Goal: Check status

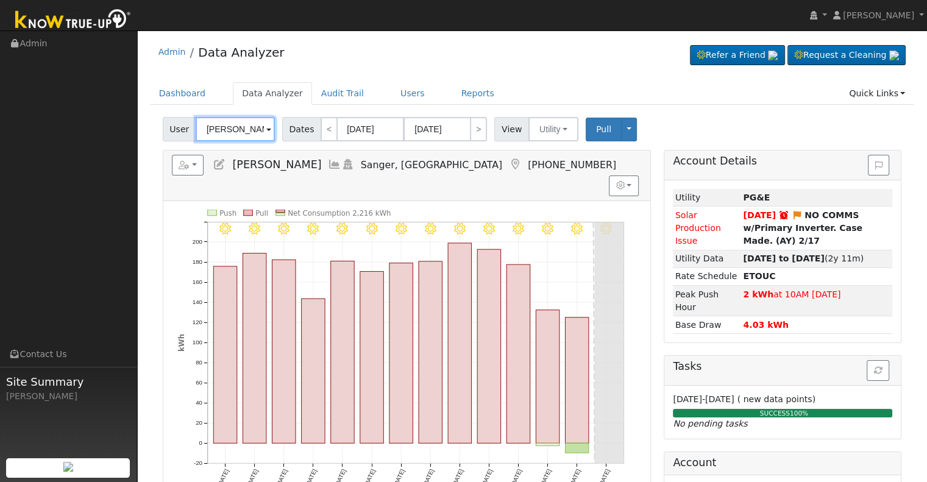
click at [246, 130] on input "[PERSON_NAME]" at bounding box center [235, 129] width 79 height 24
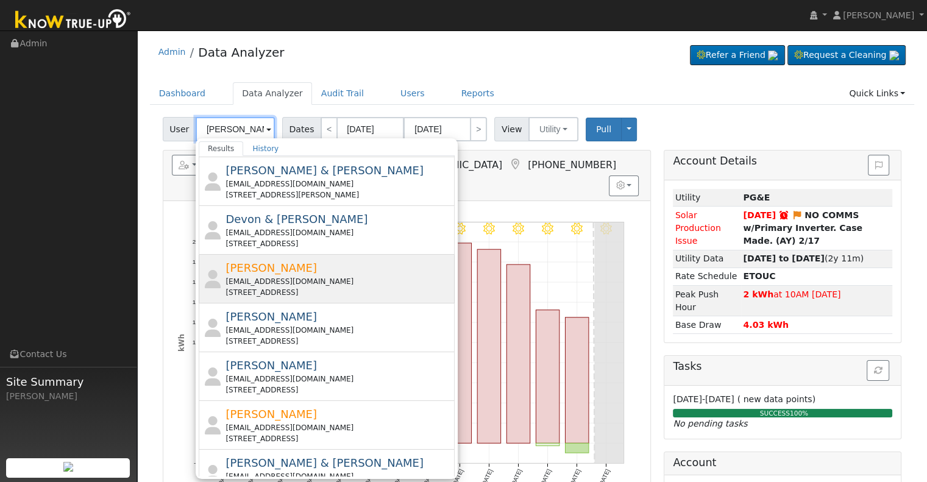
scroll to position [244, 0]
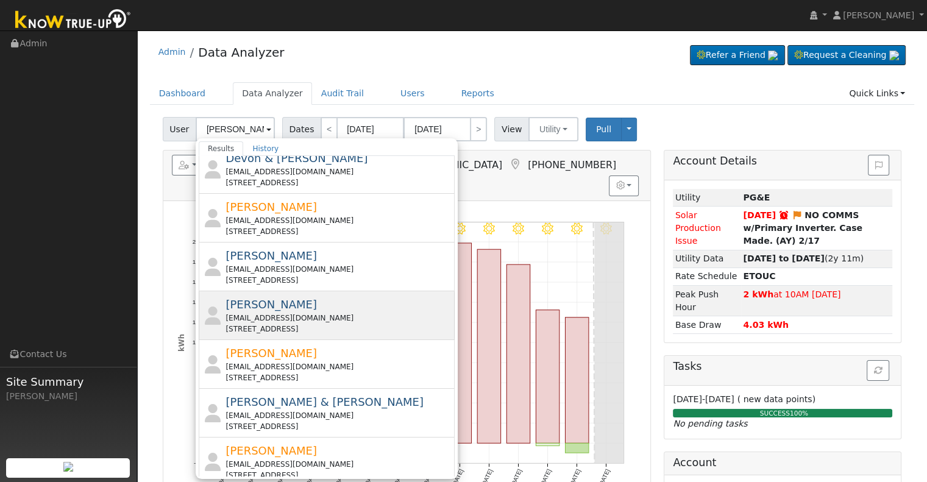
click at [358, 314] on div "[EMAIL_ADDRESS][DOMAIN_NAME]" at bounding box center [338, 318] width 226 height 11
type input "[PERSON_NAME]"
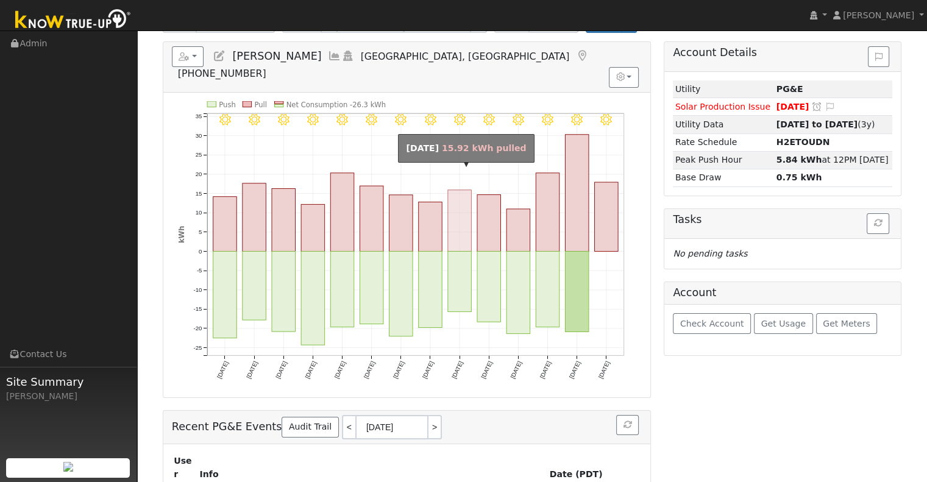
scroll to position [7, 0]
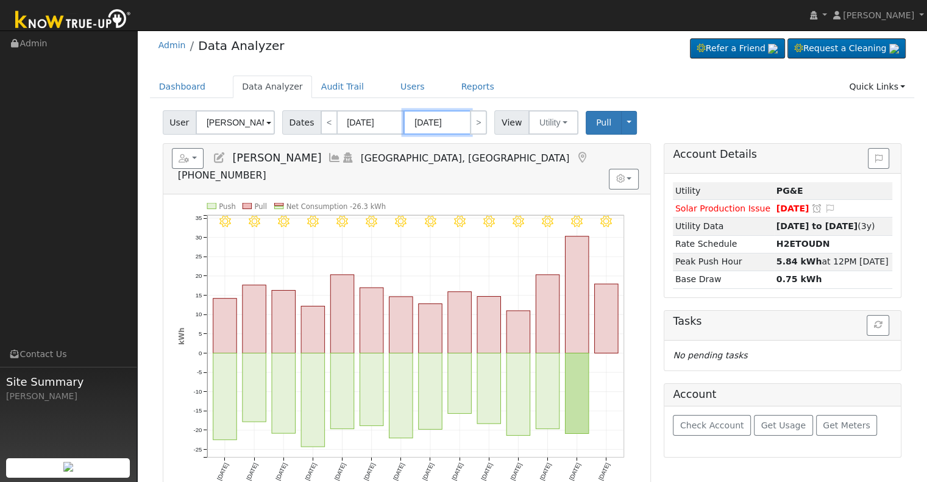
click at [431, 118] on input "[DATE]" at bounding box center [436, 122] width 67 height 24
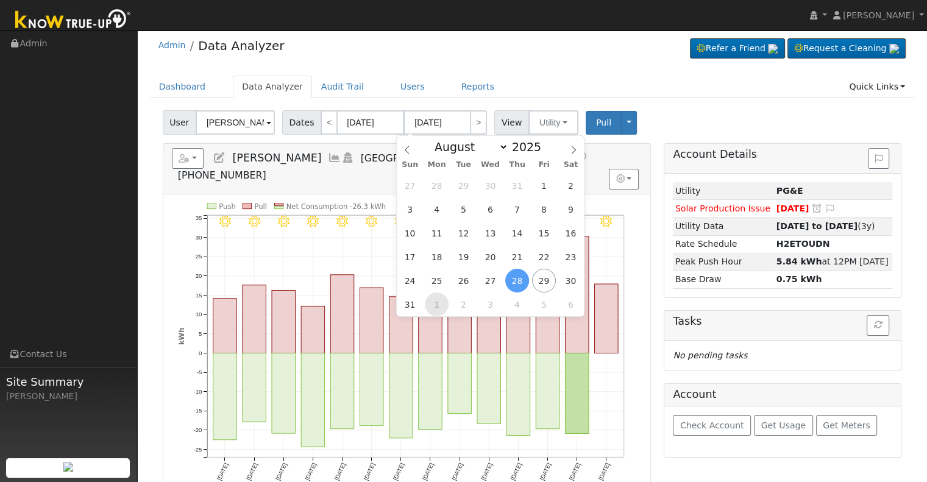
click at [436, 307] on span "1" at bounding box center [437, 304] width 24 height 24
type input "[DATE]"
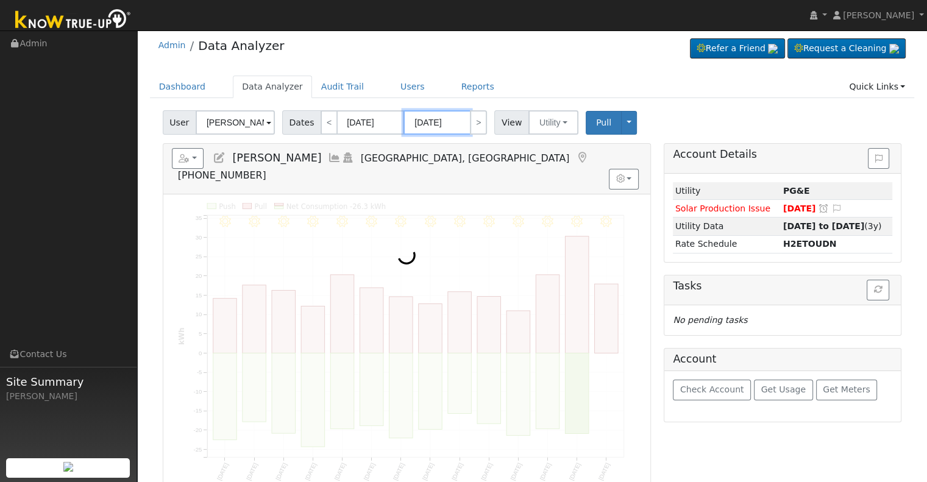
scroll to position [0, 0]
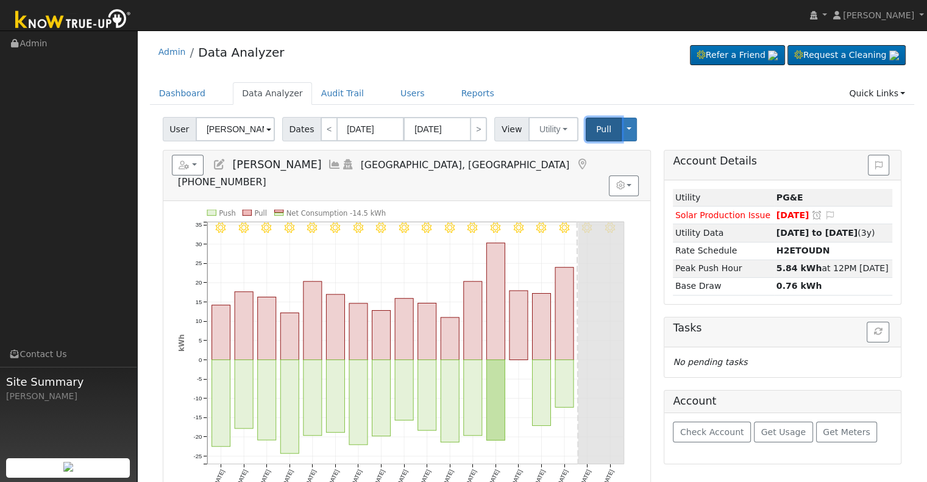
click at [596, 126] on span "Pull" at bounding box center [603, 129] width 15 height 10
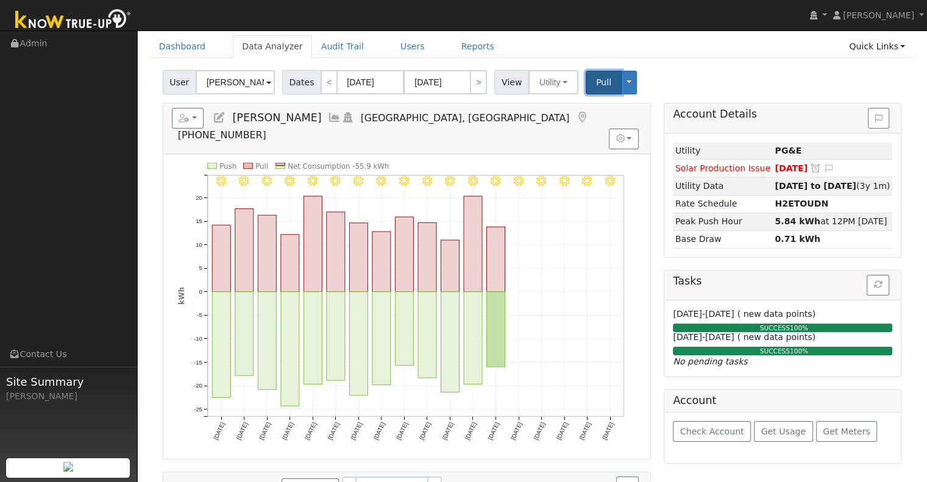
scroll to position [19, 0]
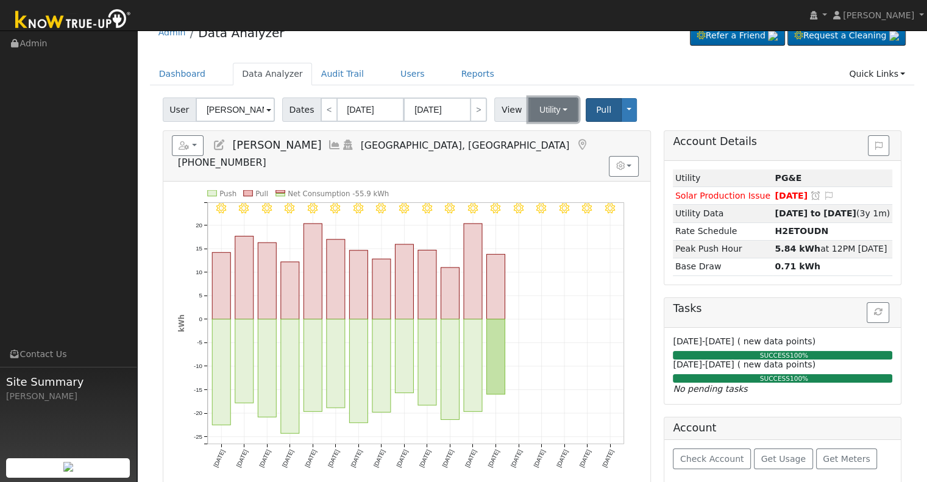
click at [539, 112] on button "Utility" at bounding box center [553, 109] width 50 height 24
click at [550, 150] on link "Solar" at bounding box center [568, 154] width 85 height 17
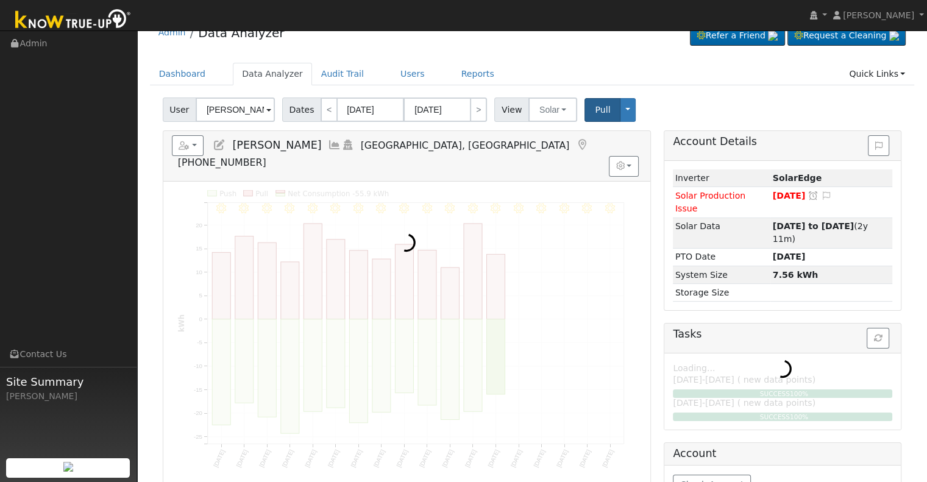
scroll to position [0, 0]
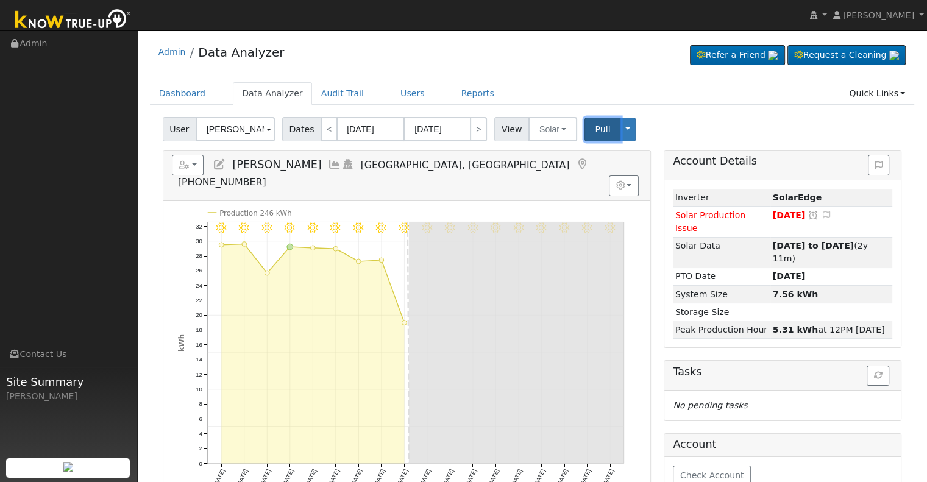
click at [595, 129] on span "Pull" at bounding box center [602, 129] width 15 height 10
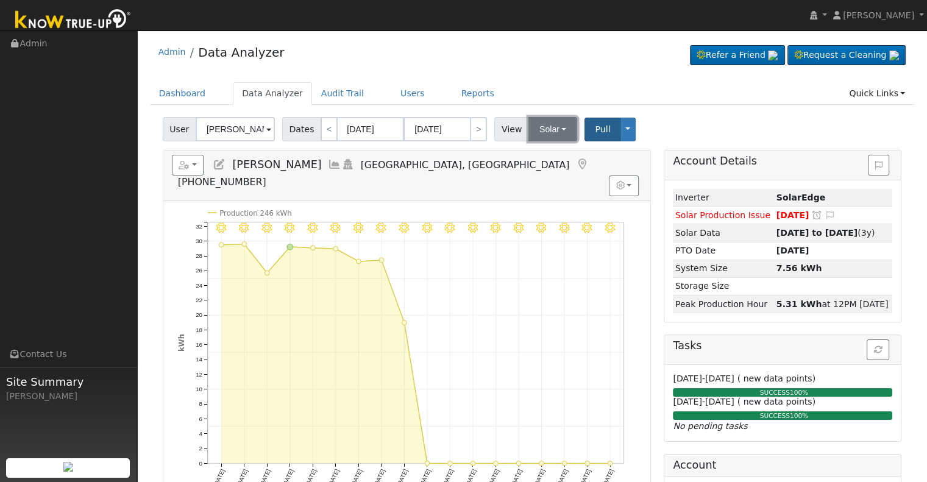
click at [536, 135] on button "Solar" at bounding box center [552, 129] width 49 height 24
click at [543, 163] on link "Utility" at bounding box center [568, 155] width 85 height 17
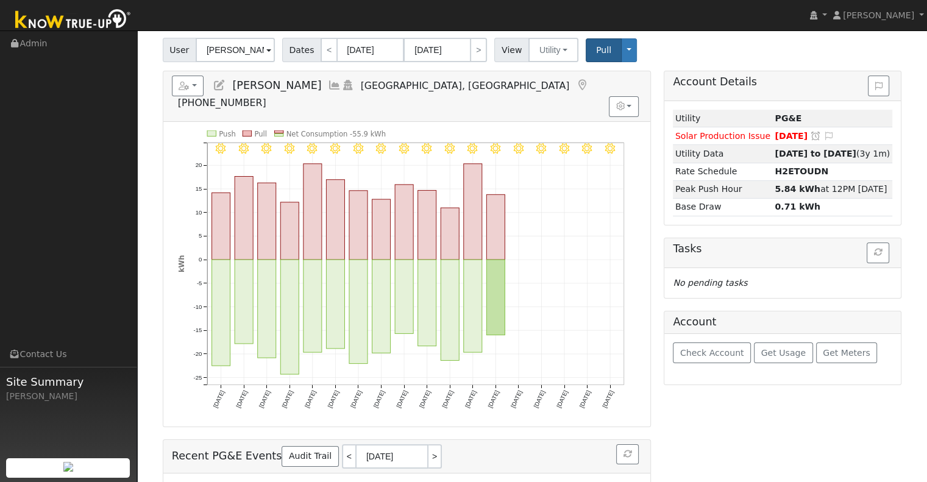
scroll to position [61, 0]
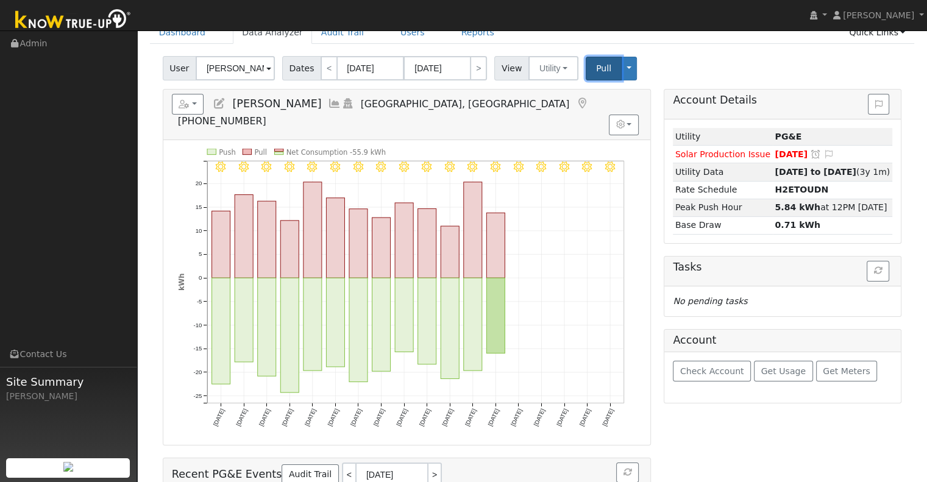
click at [596, 63] on span "Pull" at bounding box center [603, 68] width 15 height 10
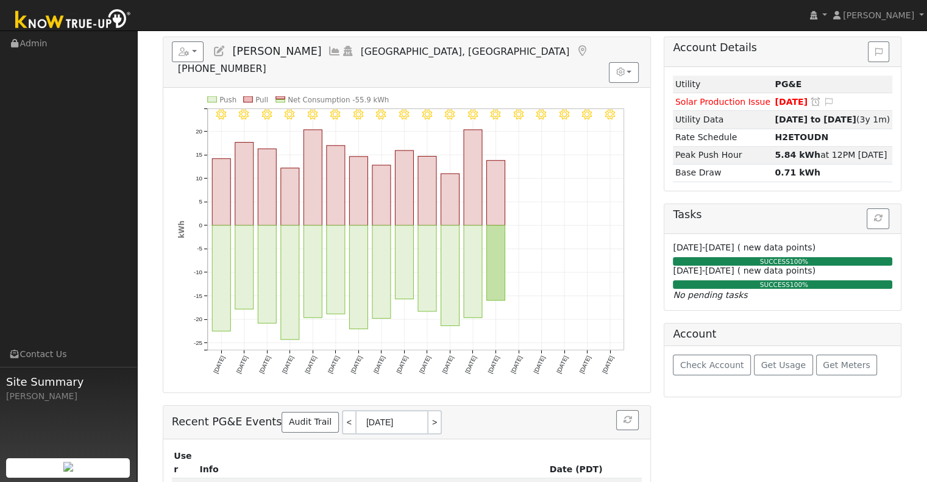
scroll to position [0, 0]
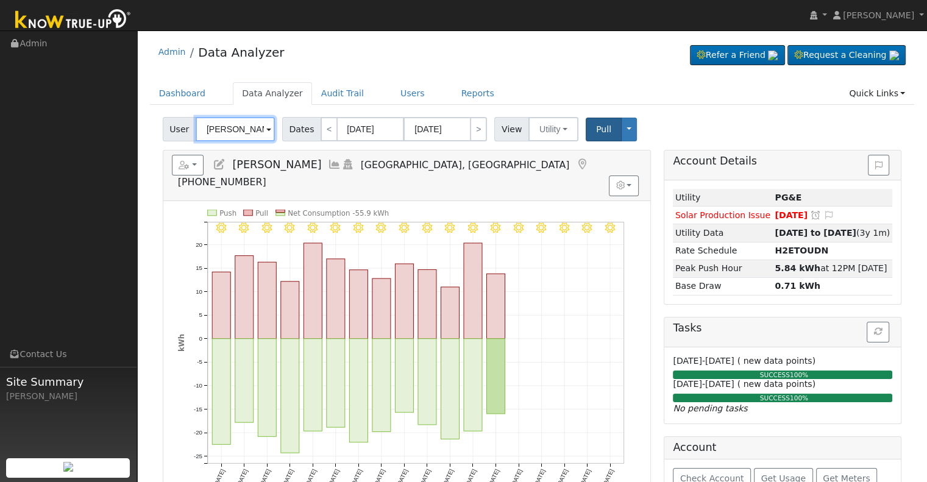
click at [230, 128] on input "[PERSON_NAME]" at bounding box center [235, 129] width 79 height 24
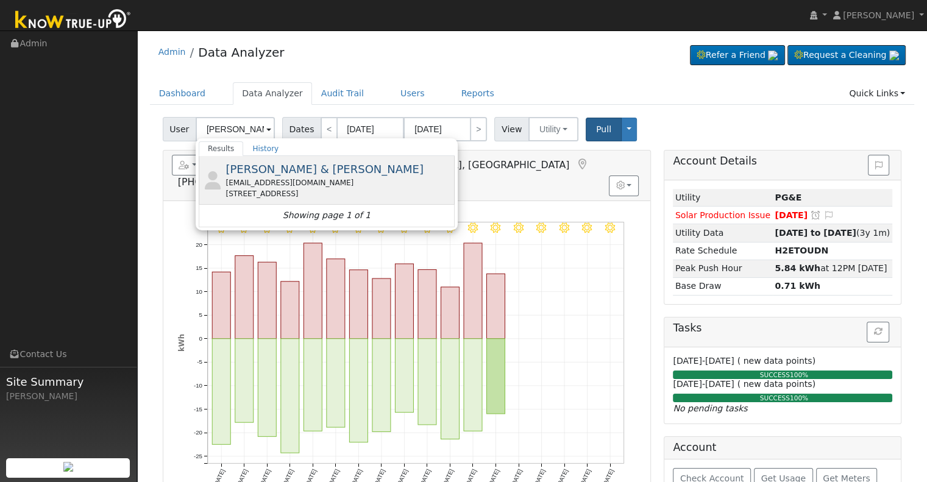
click at [313, 176] on div "[PERSON_NAME] & [PERSON_NAME] [EMAIL_ADDRESS][DOMAIN_NAME] [STREET_ADDRESS]" at bounding box center [338, 180] width 226 height 38
type input "[PERSON_NAME] & [PERSON_NAME]"
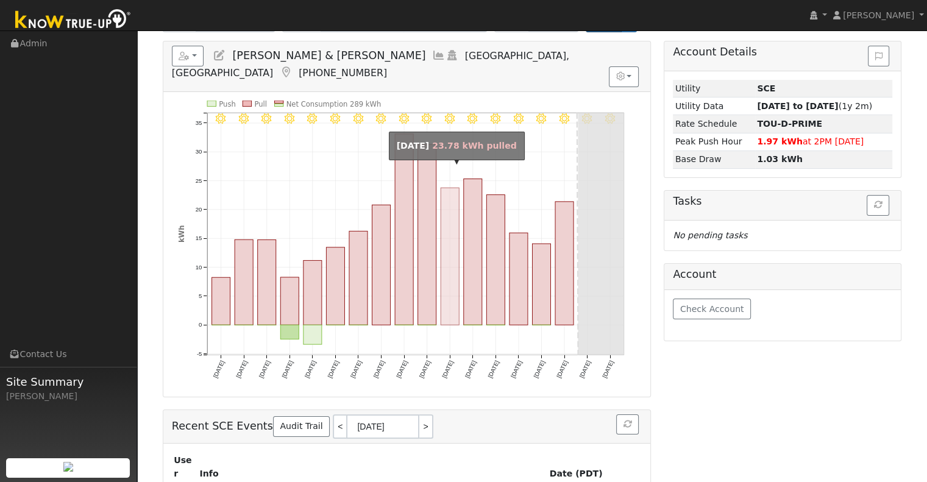
scroll to position [122, 0]
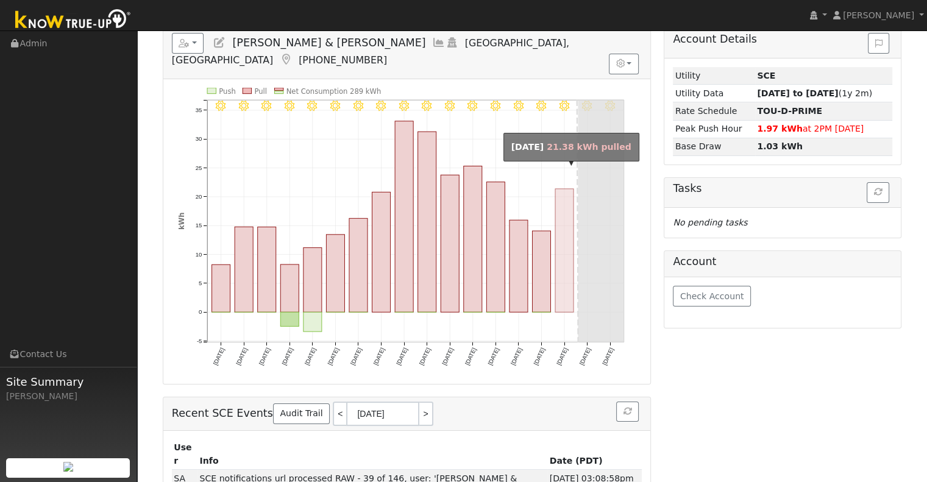
click at [570, 210] on rect "onclick=""" at bounding box center [564, 250] width 18 height 123
type input "[DATE]"
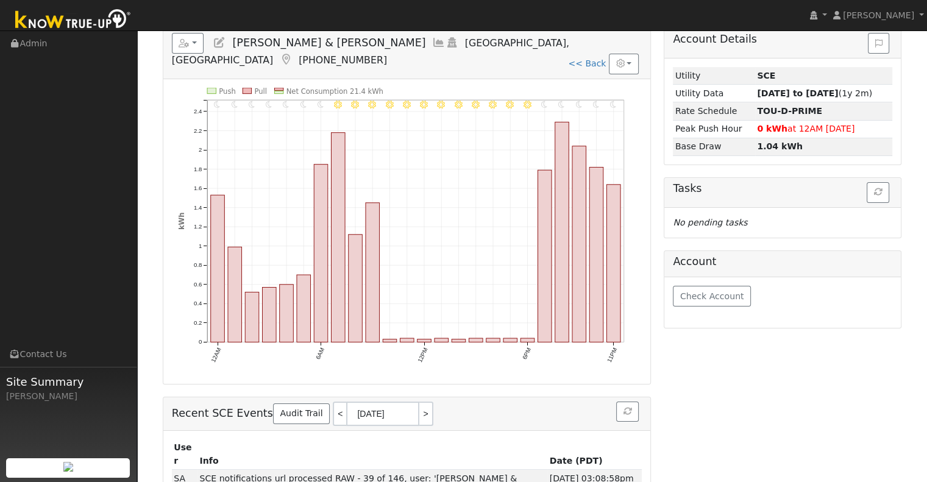
scroll to position [0, 0]
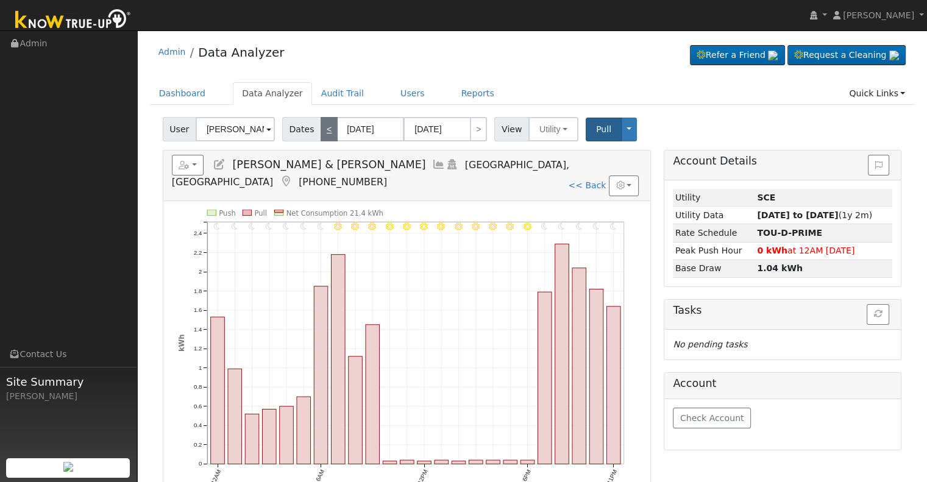
click at [325, 134] on link "<" at bounding box center [329, 129] width 17 height 24
type input "[DATE]"
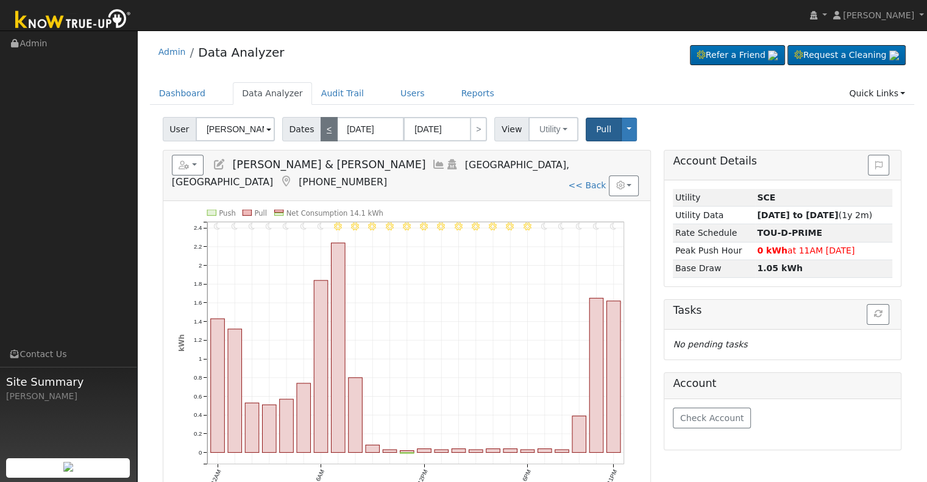
click at [325, 134] on link "<" at bounding box center [329, 129] width 17 height 24
type input "[DATE]"
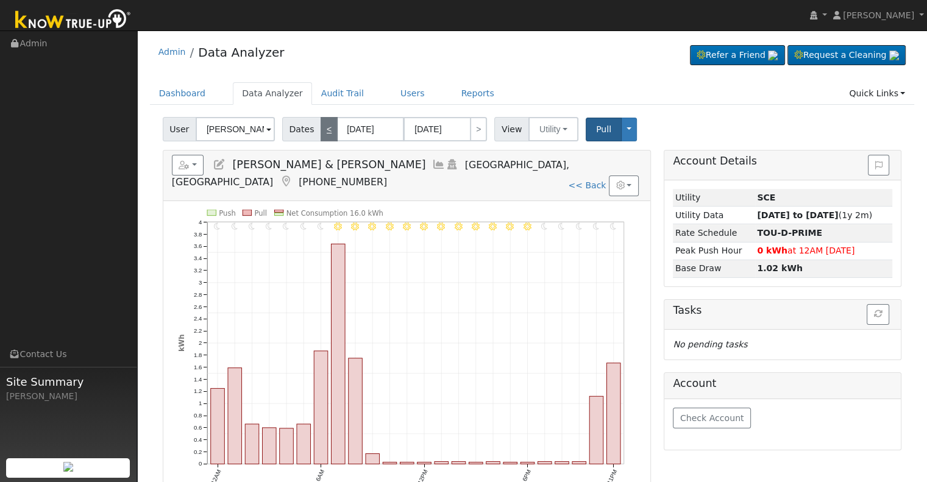
click at [325, 134] on link "<" at bounding box center [329, 129] width 17 height 24
type input "[DATE]"
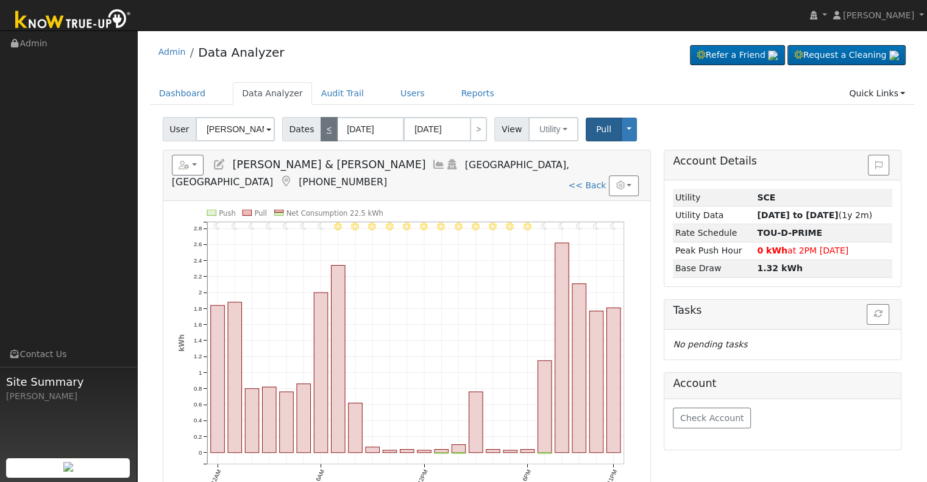
click at [325, 134] on link "<" at bounding box center [329, 129] width 17 height 24
type input "[DATE]"
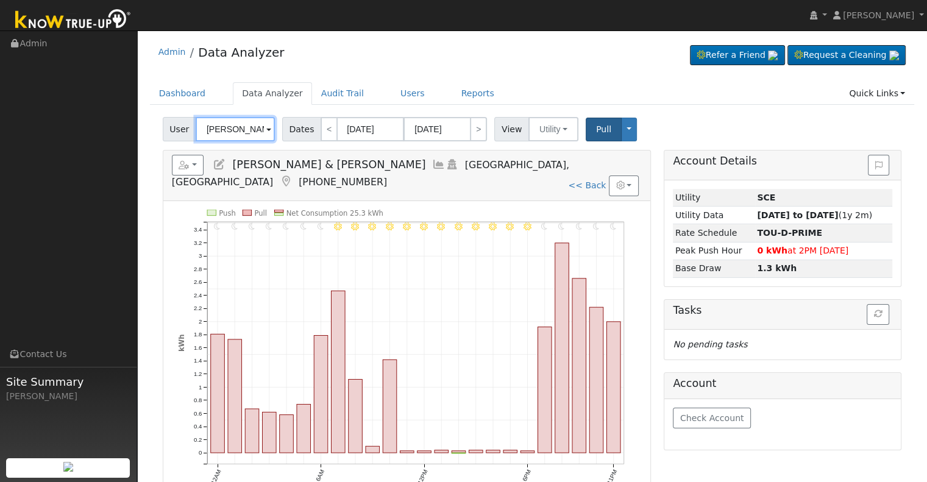
click at [241, 128] on input "[PERSON_NAME] & [PERSON_NAME]" at bounding box center [235, 129] width 79 height 24
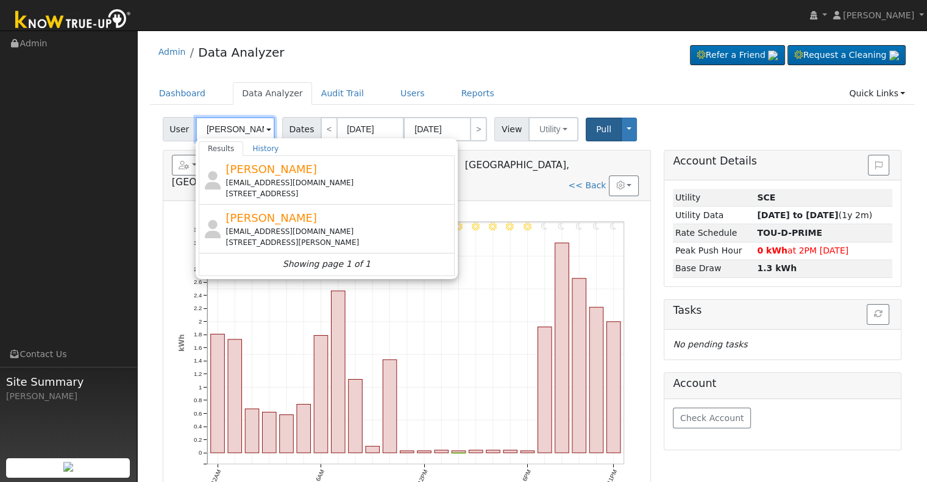
click at [242, 126] on input "[PERSON_NAME]" at bounding box center [235, 129] width 79 height 24
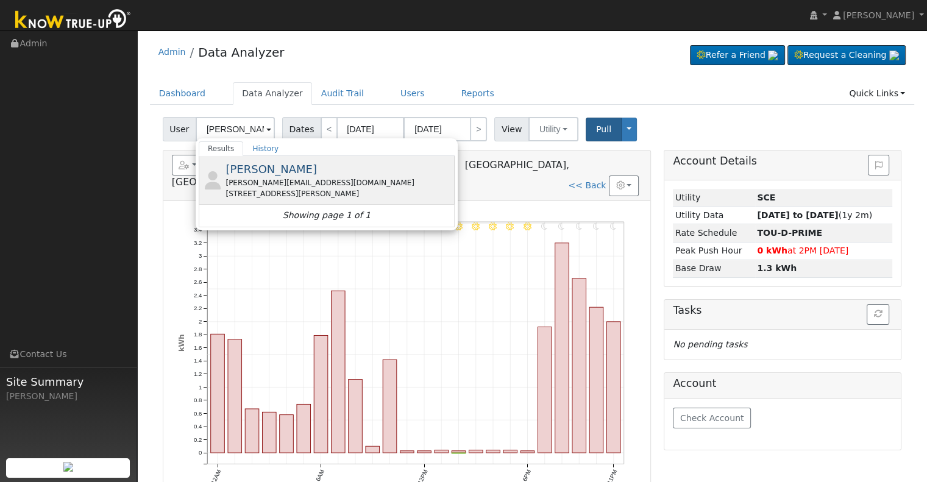
click at [376, 182] on div "[PERSON_NAME][EMAIL_ADDRESS][DOMAIN_NAME]" at bounding box center [338, 182] width 226 height 11
type input "[PERSON_NAME]"
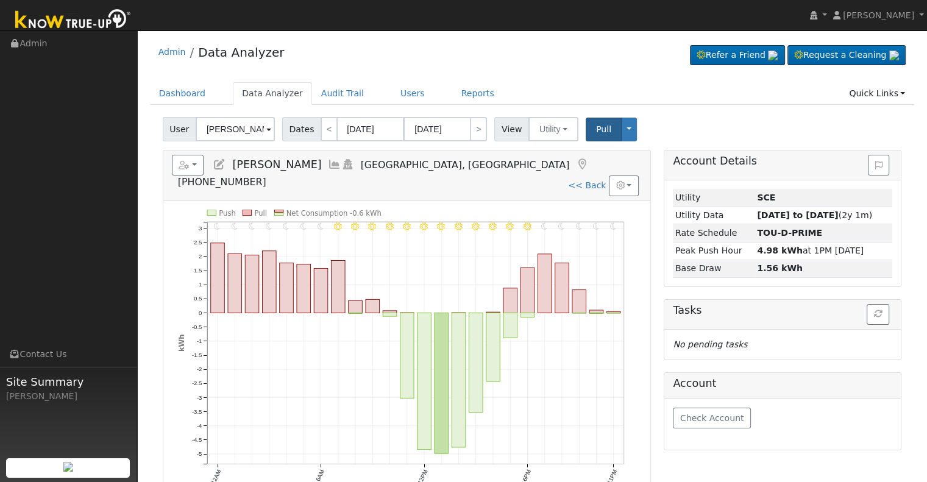
click at [592, 180] on link "<< Back" at bounding box center [587, 185] width 38 height 10
type input "[DATE]"
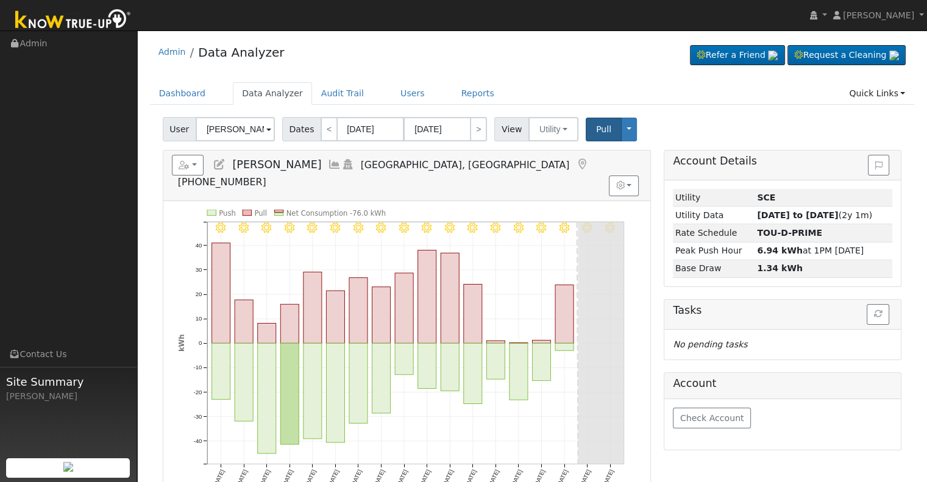
click at [328, 158] on link at bounding box center [334, 164] width 13 height 12
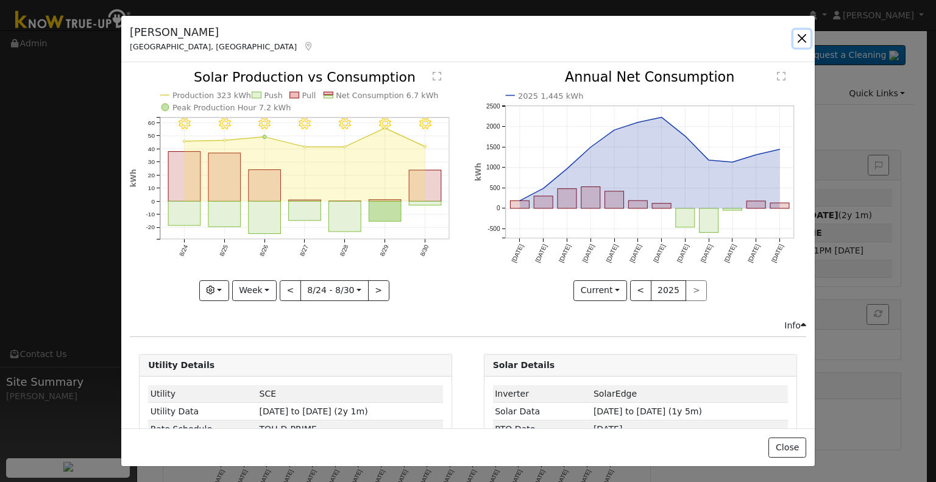
click at [796, 35] on button "button" at bounding box center [801, 38] width 17 height 17
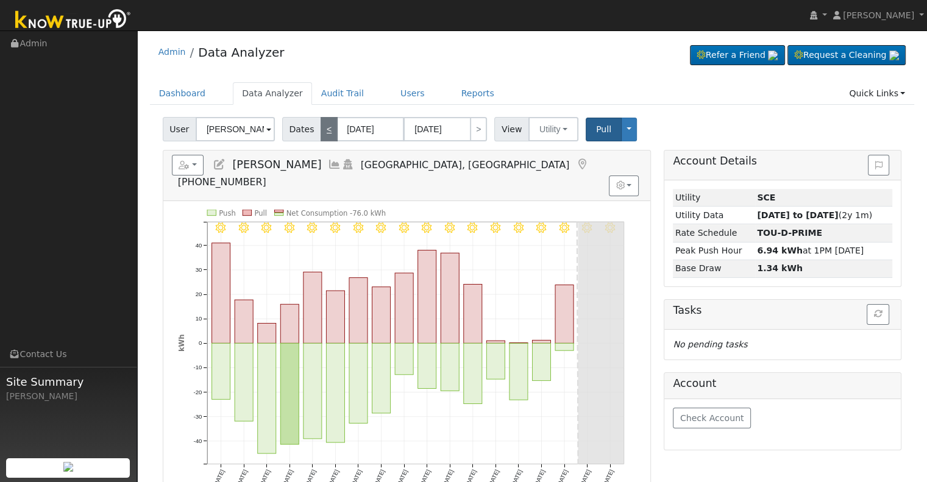
click at [326, 133] on link "<" at bounding box center [329, 129] width 17 height 24
type input "[DATE]"
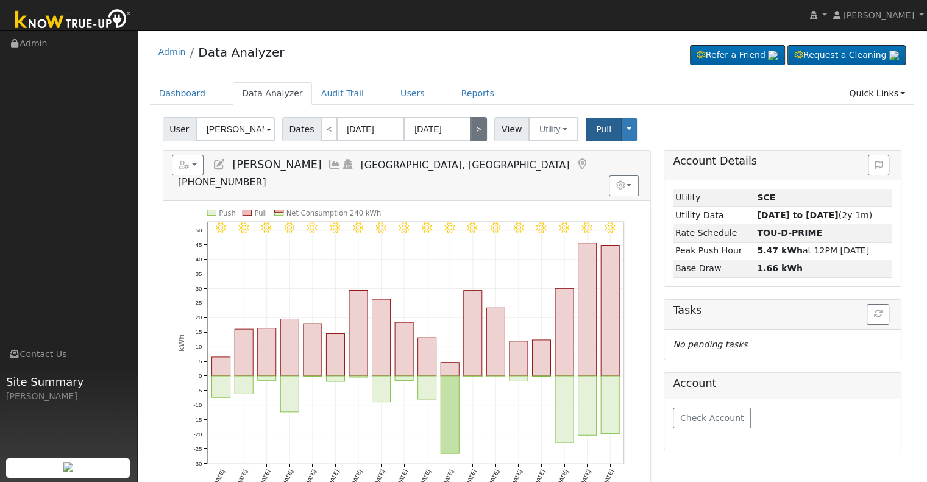
click at [473, 130] on link ">" at bounding box center [478, 129] width 17 height 24
type input "[DATE]"
